Goal: Information Seeking & Learning: Learn about a topic

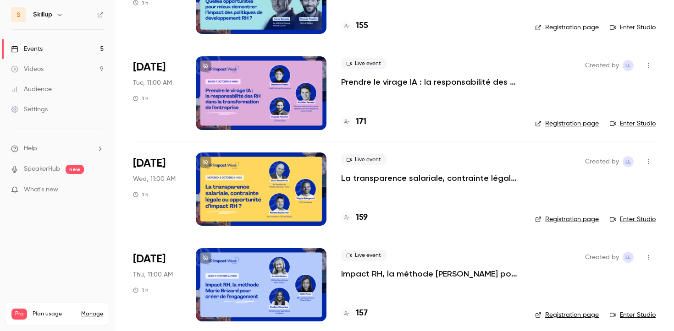
scroll to position [16, 0]
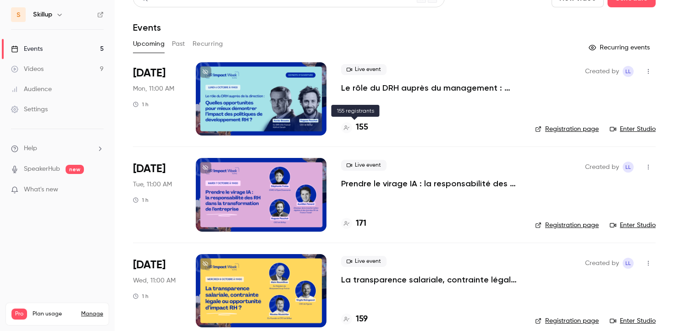
click at [362, 126] on h4 "155" at bounding box center [362, 127] width 12 height 12
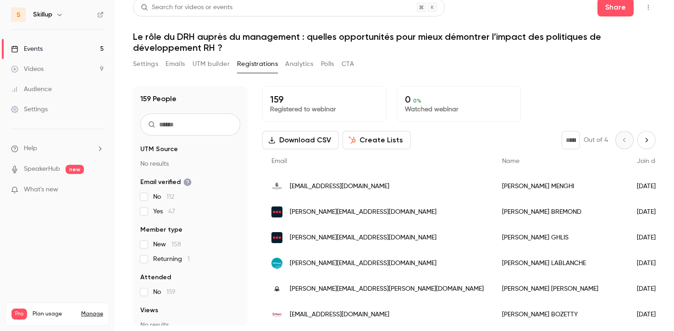
click at [72, 46] on link "Events 5" at bounding box center [57, 49] width 115 height 20
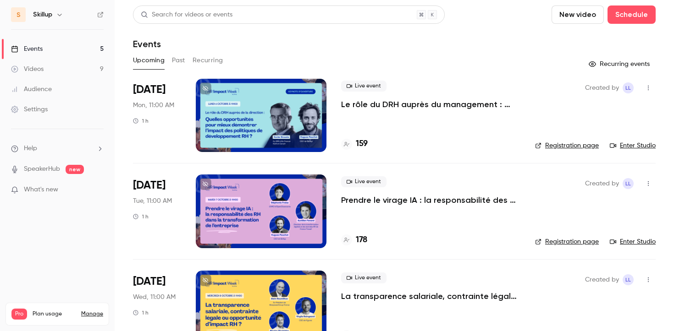
click at [398, 201] on p "Prendre le virage IA : la responsabilité des RH dans la transformation de l'ent…" at bounding box center [430, 200] width 179 height 11
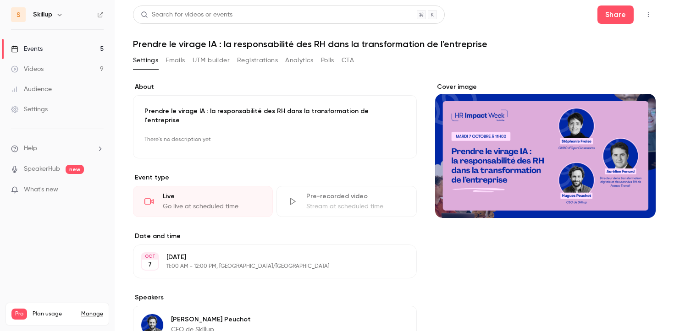
click at [240, 63] on button "Registrations" at bounding box center [257, 60] width 41 height 15
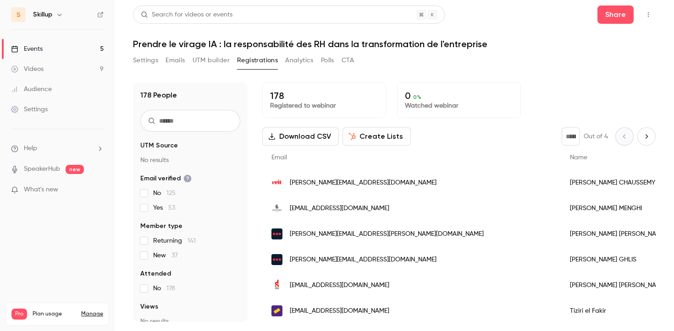
click at [92, 45] on link "Events 5" at bounding box center [57, 49] width 115 height 20
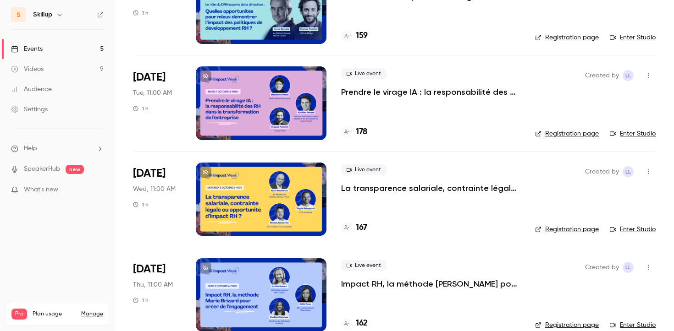
scroll to position [113, 0]
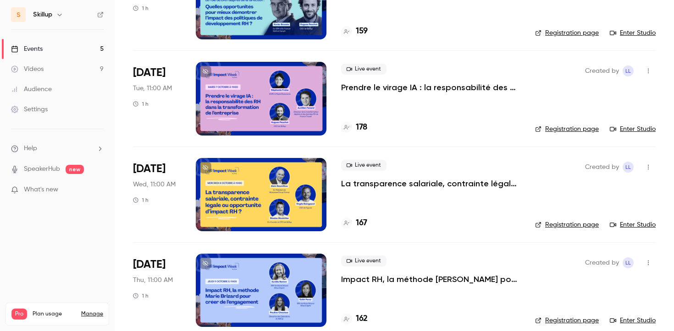
click at [378, 180] on p "La transparence salariale, contrainte légale ou opportunité d’impact RH ?" at bounding box center [430, 183] width 179 height 11
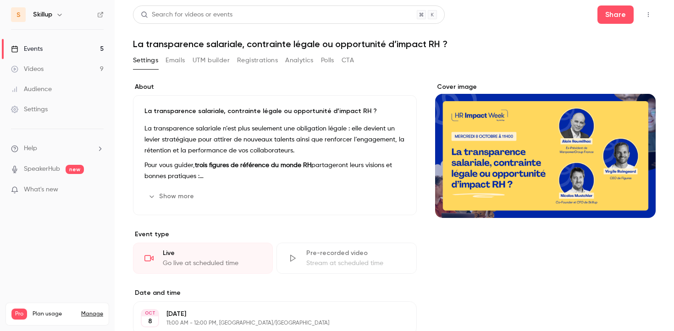
click at [254, 61] on button "Registrations" at bounding box center [257, 60] width 41 height 15
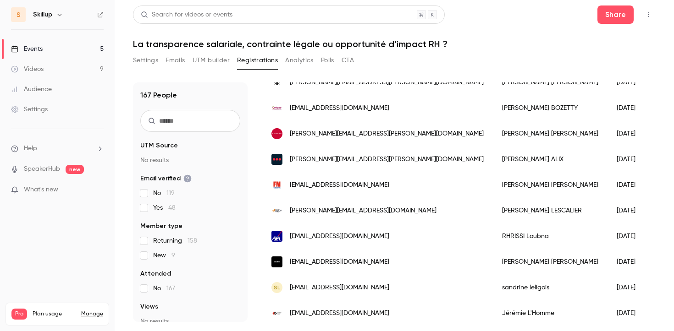
scroll to position [285, 0]
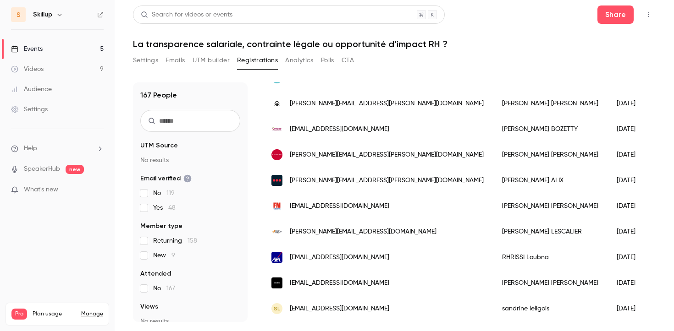
click at [88, 50] on link "Events 5" at bounding box center [57, 49] width 115 height 20
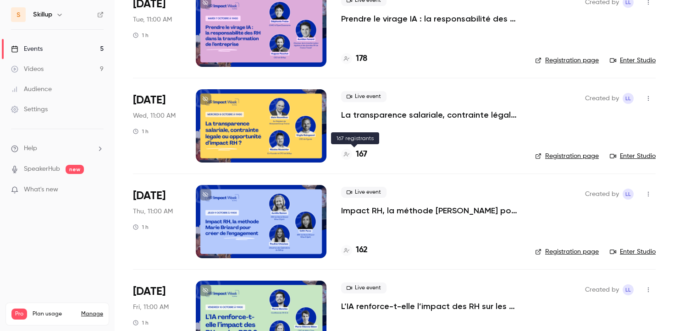
scroll to position [221, 0]
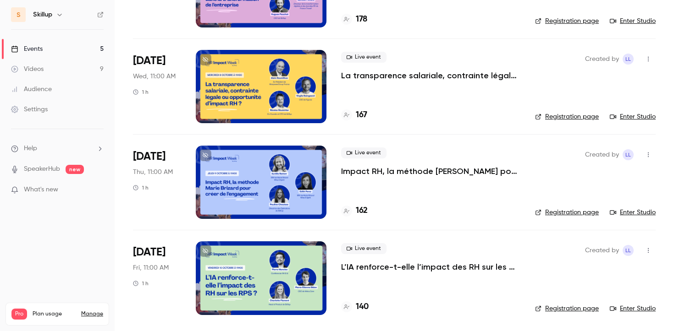
click at [397, 170] on p "Impact RH, la méthode [PERSON_NAME] pour créer de l’engagement" at bounding box center [430, 171] width 179 height 11
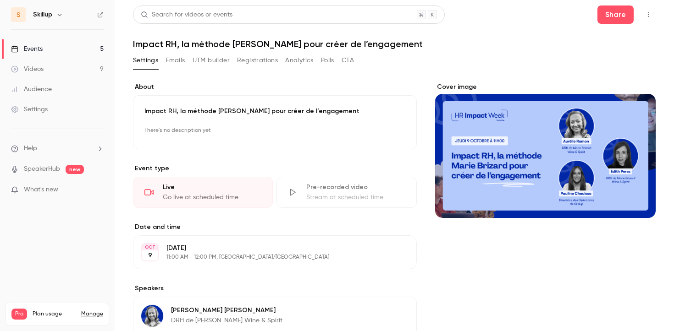
click at [269, 55] on button "Registrations" at bounding box center [257, 60] width 41 height 15
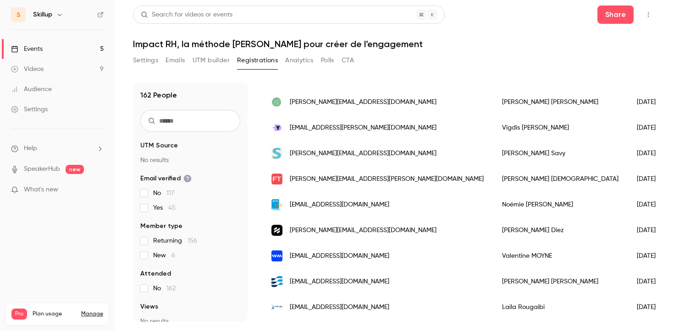
scroll to position [1131, 0]
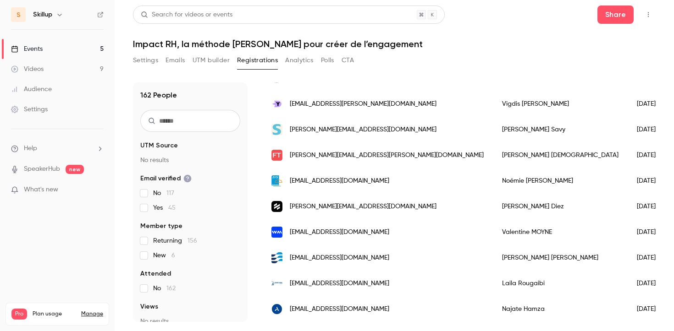
click at [69, 49] on link "Events 5" at bounding box center [57, 49] width 115 height 20
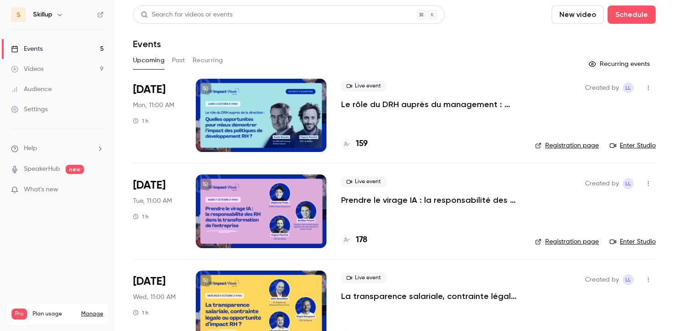
scroll to position [221, 0]
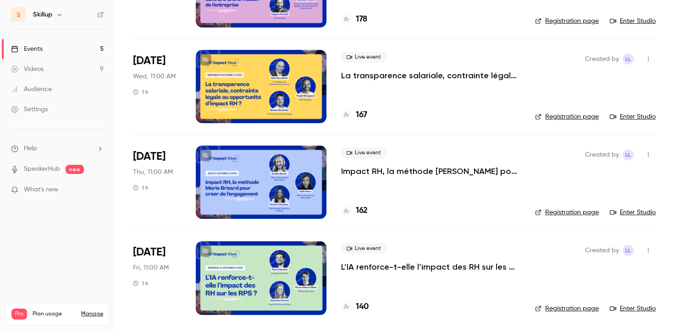
click at [374, 262] on p "L’IA renforce-t-elle l’impact des RH sur les RPS ?" at bounding box center [430, 267] width 179 height 11
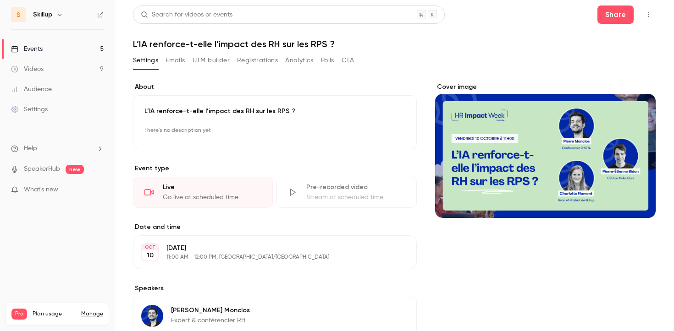
click at [251, 61] on button "Registrations" at bounding box center [257, 60] width 41 height 15
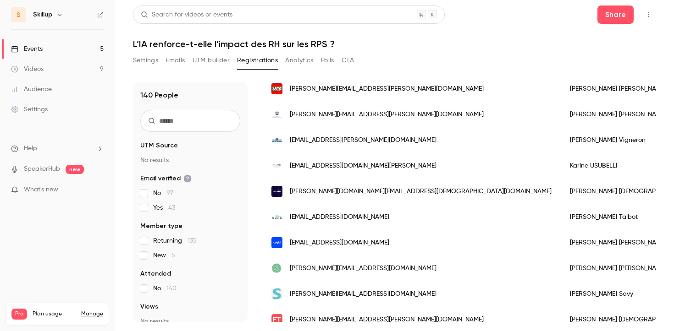
scroll to position [837, 0]
click at [73, 47] on link "Events 5" at bounding box center [57, 49] width 115 height 20
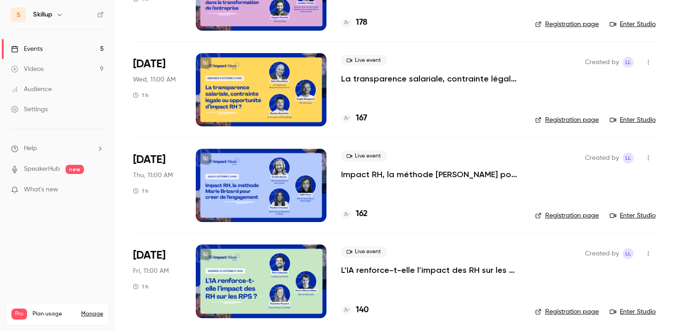
scroll to position [221, 0]
